Goal: Find contact information: Find contact information

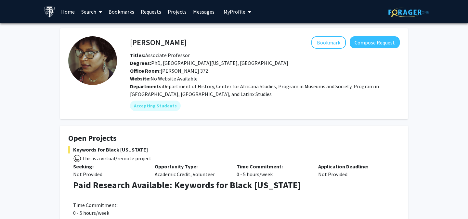
click at [388, 61] on div "Degrees: PhD, University of Maryland, College Park" at bounding box center [264, 63] width 279 height 8
click at [383, 42] on button "Compose Request" at bounding box center [375, 42] width 50 height 12
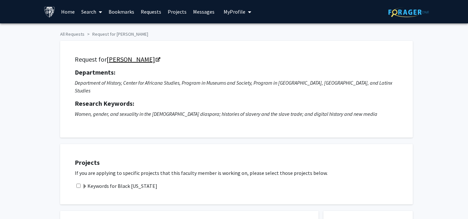
click at [160, 60] on icon "Opens in a new tab" at bounding box center [158, 60] width 5 height 4
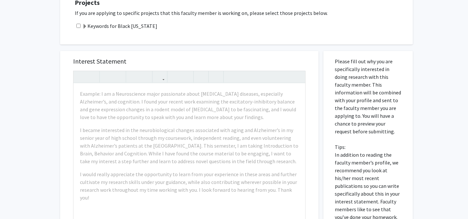
scroll to position [128, 0]
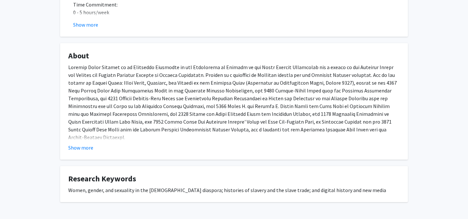
scroll to position [184, 0]
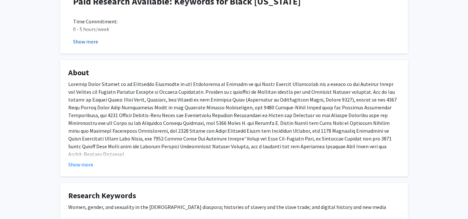
click at [92, 43] on button "Show more" at bounding box center [85, 42] width 25 height 8
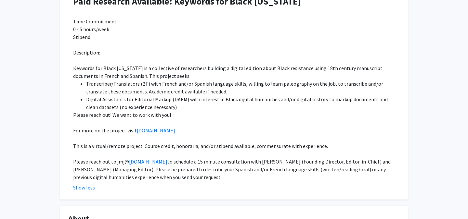
click at [163, 160] on span "to schedule a 15 minute consultation with [PERSON_NAME] (Founding Director, Edi…" at bounding box center [231, 170] width 317 height 22
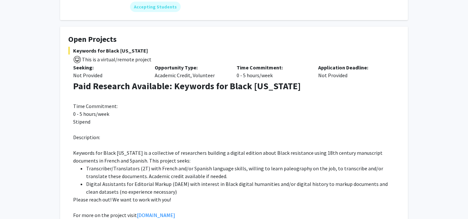
scroll to position [96, 0]
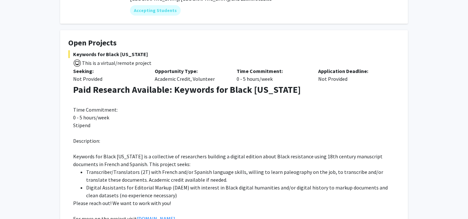
click at [214, 90] on strong "Paid Research Available: Keywords for Black [US_STATE]" at bounding box center [186, 90] width 227 height 12
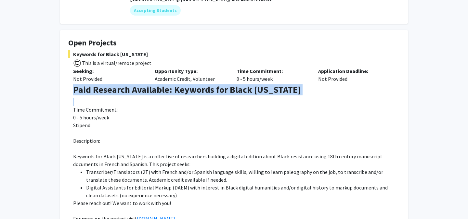
click at [214, 90] on strong "Paid Research Available: Keywords for Black [US_STATE]" at bounding box center [186, 90] width 227 height 12
copy strong "Paid Research Available: Keywords for Black [US_STATE]"
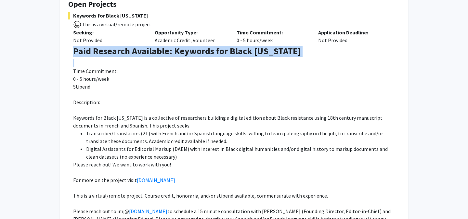
scroll to position [175, 0]
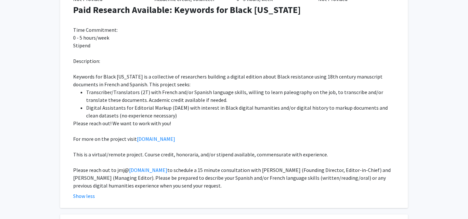
click at [243, 145] on p at bounding box center [236, 147] width 326 height 8
drag, startPoint x: 144, startPoint y: 172, endPoint x: 115, endPoint y: 171, distance: 29.6
click at [115, 171] on p "Please reach out to jmj@ [DOMAIN_NAME] to schedule a 15 minute consultation wit…" at bounding box center [236, 177] width 326 height 23
copy p "jmj@ [DOMAIN_NAME]"
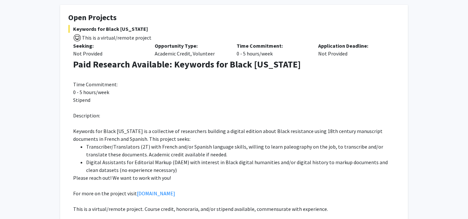
click at [237, 66] on strong "Paid Research Available: Keywords for Black [US_STATE]" at bounding box center [186, 64] width 227 height 12
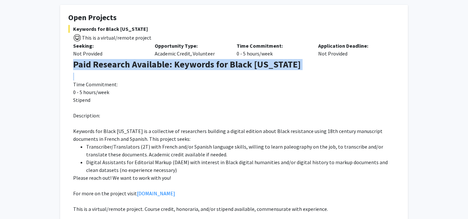
click at [237, 66] on strong "Paid Research Available: Keywords for Black [US_STATE]" at bounding box center [186, 64] width 227 height 12
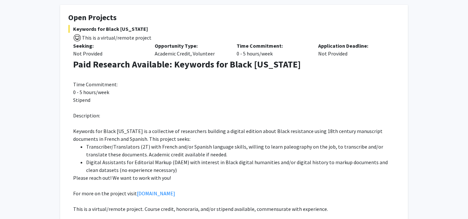
click at [216, 69] on strong "Paid Research Available: Keywords for Black [US_STATE]" at bounding box center [186, 64] width 227 height 12
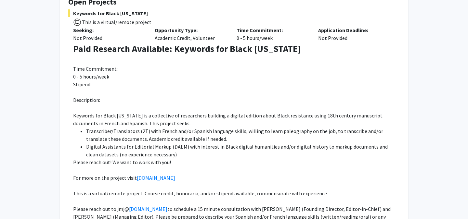
scroll to position [133, 0]
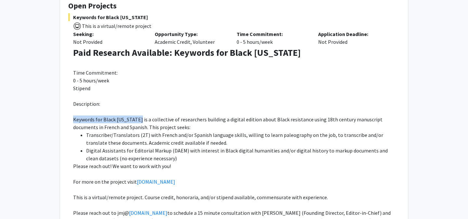
drag, startPoint x: 72, startPoint y: 120, endPoint x: 137, endPoint y: 120, distance: 65.3
click at [137, 120] on fg-read-more "Paid Research Available: Keywords for Black [US_STATE] Time Commitment: 0 - 5 h…" at bounding box center [233, 145] width 331 height 196
copy span "Keywords for Black [US_STATE]"
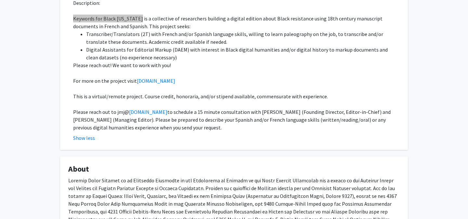
scroll to position [235, 0]
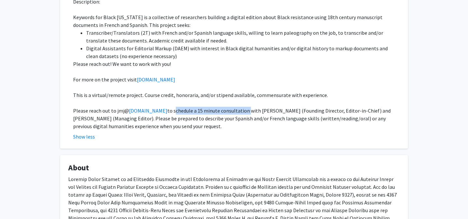
drag, startPoint x: 221, startPoint y: 111, endPoint x: 150, endPoint y: 111, distance: 70.8
click at [150, 111] on span "to schedule a 15 minute consultation with [PERSON_NAME] (Founding Director, Edi…" at bounding box center [231, 119] width 317 height 22
copy span "schedule a 15 minute consultation"
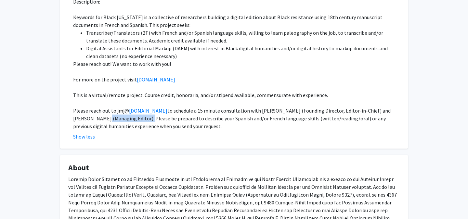
drag, startPoint x: 379, startPoint y: 109, endPoint x: 112, endPoint y: 120, distance: 267.3
click at [112, 120] on span "to schedule a 15 minute consultation with [PERSON_NAME] (Founding Director, Edi…" at bounding box center [231, 119] width 317 height 22
copy span "[PERSON_NAME]"
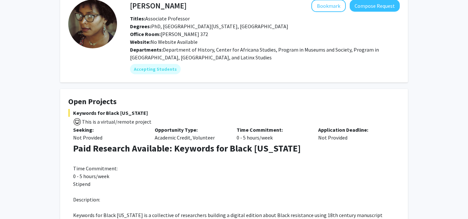
scroll to position [0, 0]
